Goal: Task Accomplishment & Management: Use online tool/utility

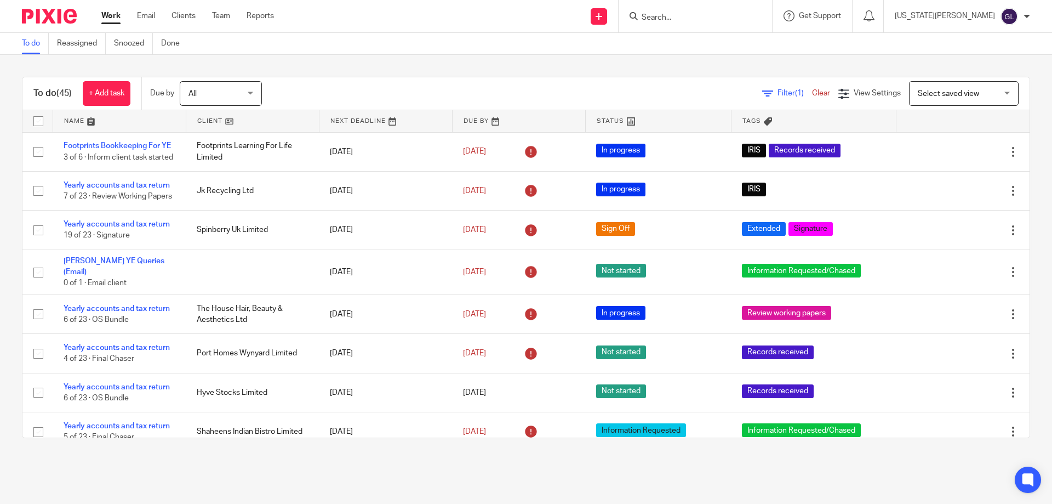
click at [706, 13] on input "Search" at bounding box center [689, 18] width 99 height 10
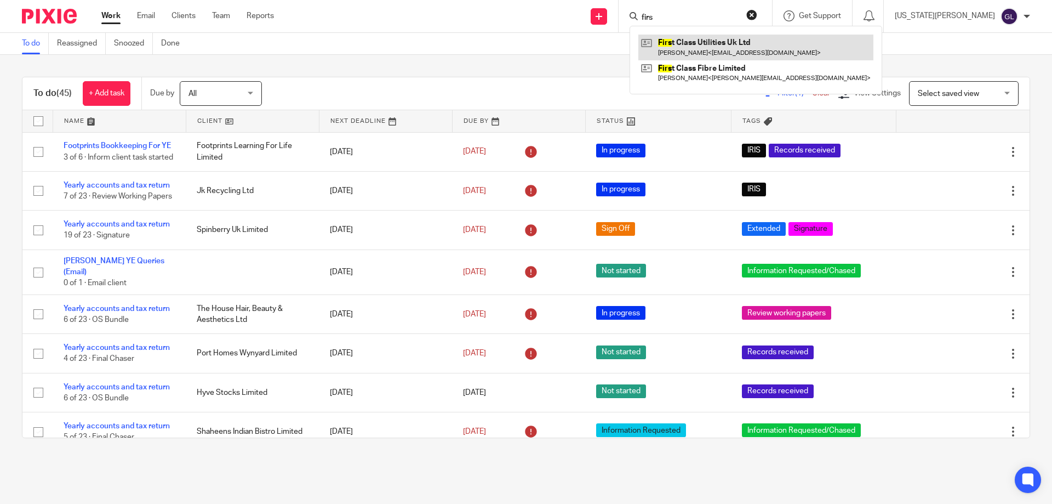
type input "firs"
click at [732, 48] on link at bounding box center [755, 47] width 235 height 25
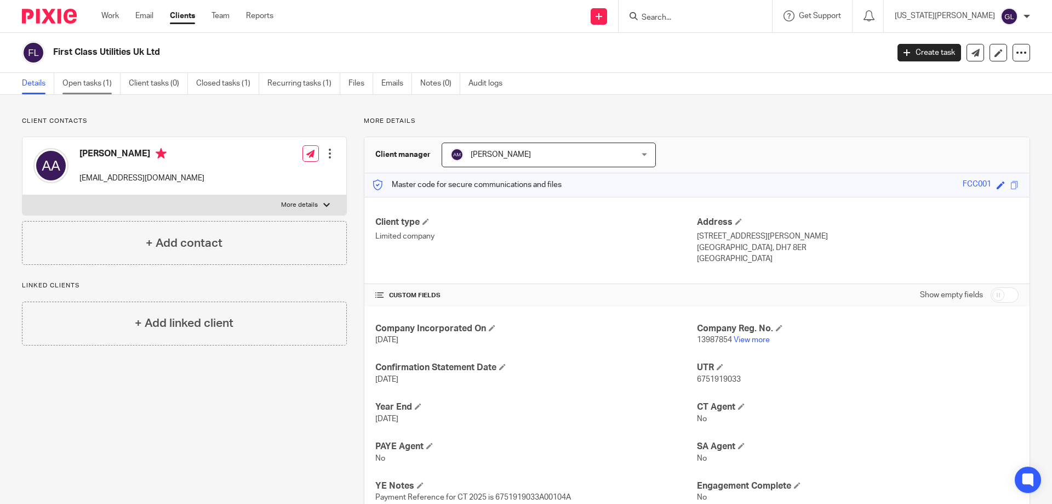
click at [109, 88] on link "Open tasks (1)" at bounding box center [91, 83] width 58 height 21
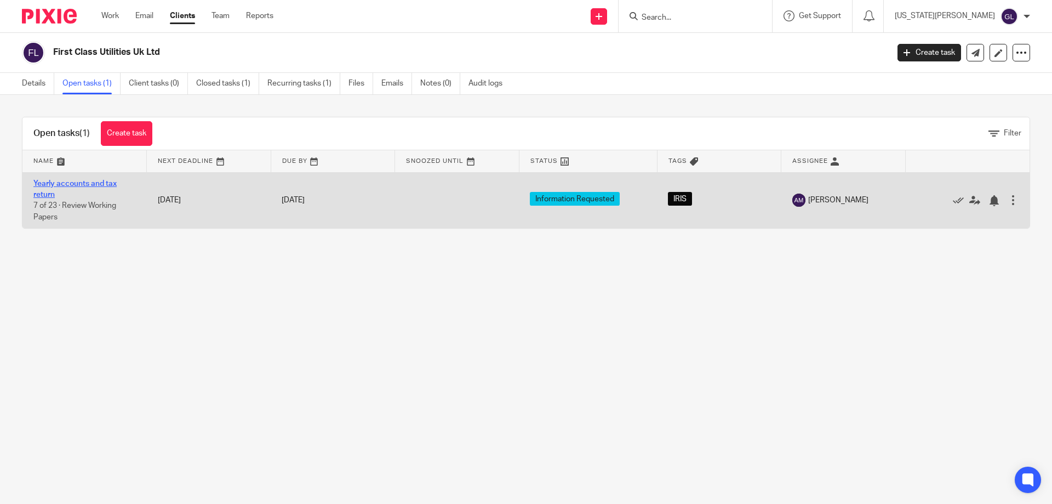
click at [96, 182] on link "Yearly accounts and tax return" at bounding box center [74, 189] width 83 height 19
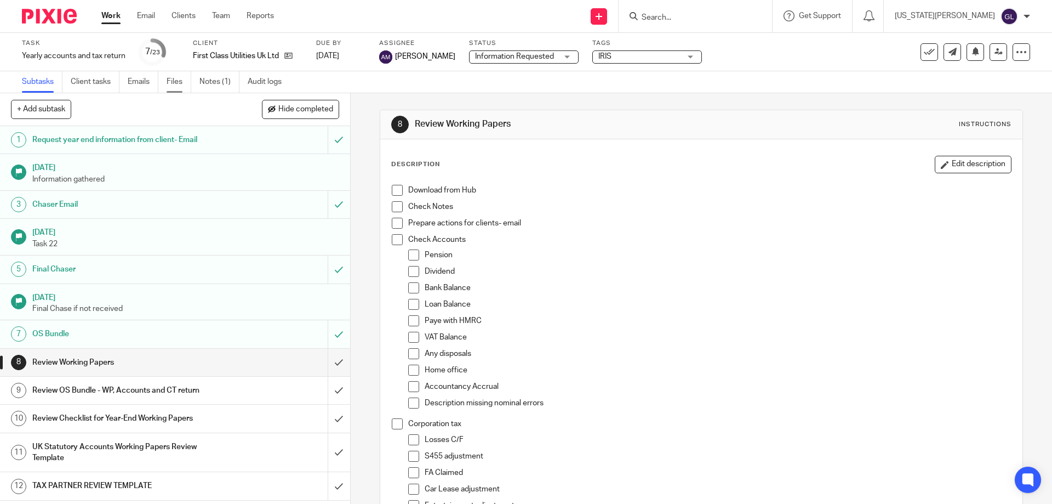
click at [179, 86] on link "Files" at bounding box center [179, 81] width 25 height 21
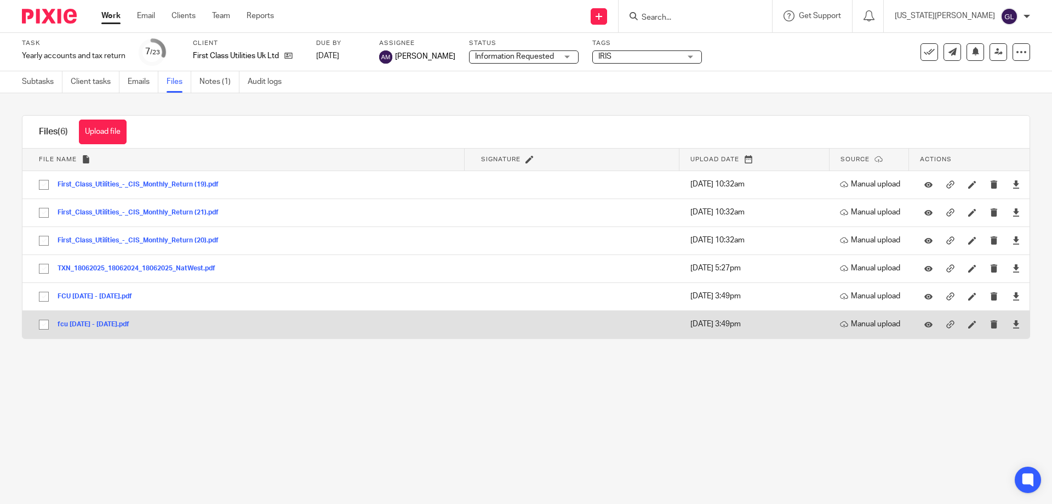
click at [119, 323] on button "fcu [DATE] - [DATE].pdf" at bounding box center [98, 325] width 80 height 8
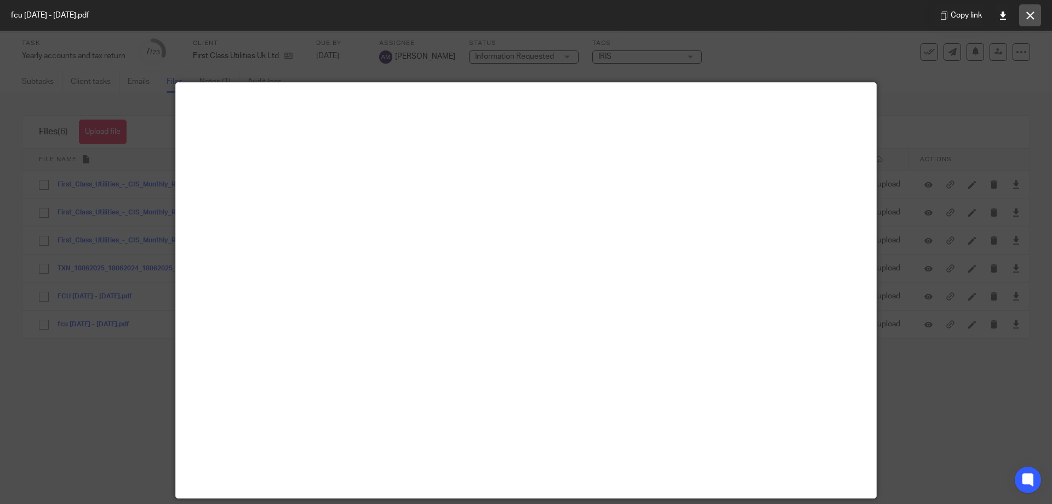
click at [1033, 16] on icon at bounding box center [1030, 16] width 8 height 8
